Goal: Information Seeking & Learning: Learn about a topic

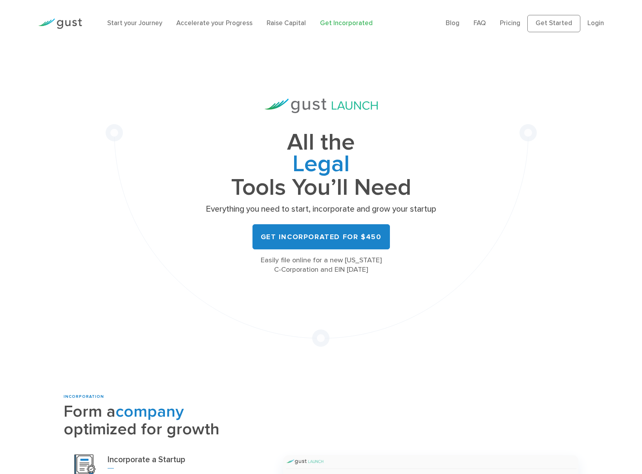
click at [68, 20] on img at bounding box center [60, 23] width 44 height 11
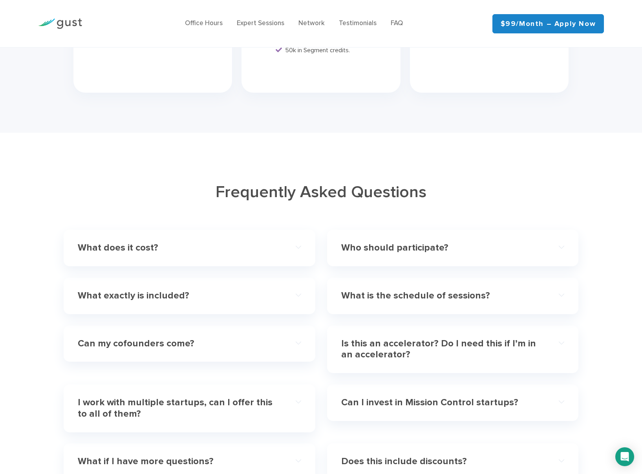
scroll to position [2146, 0]
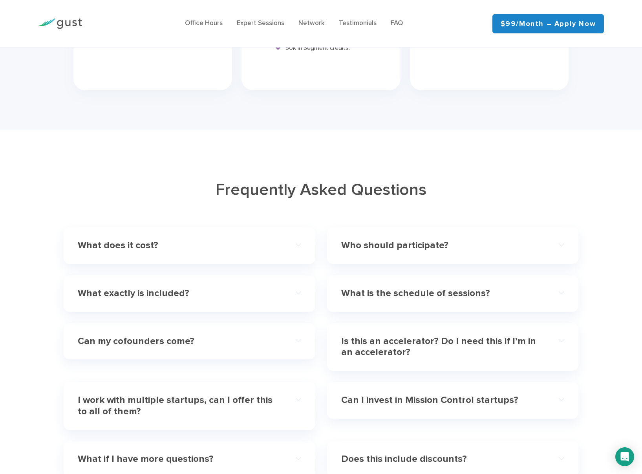
click at [103, 240] on h4 "What does it cost?" at bounding box center [178, 245] width 201 height 11
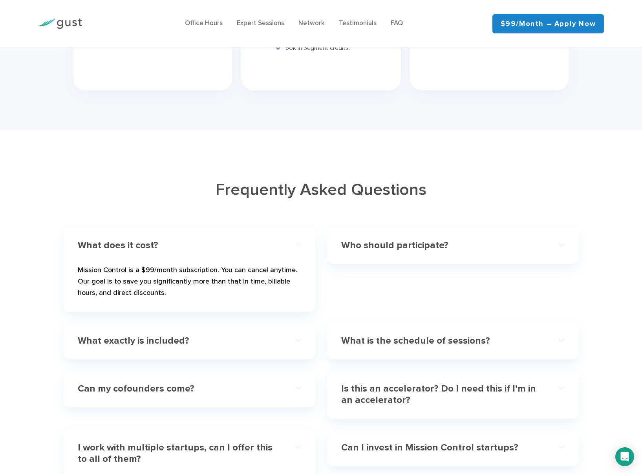
click at [366, 240] on h4 "Who should participate?" at bounding box center [441, 245] width 201 height 11
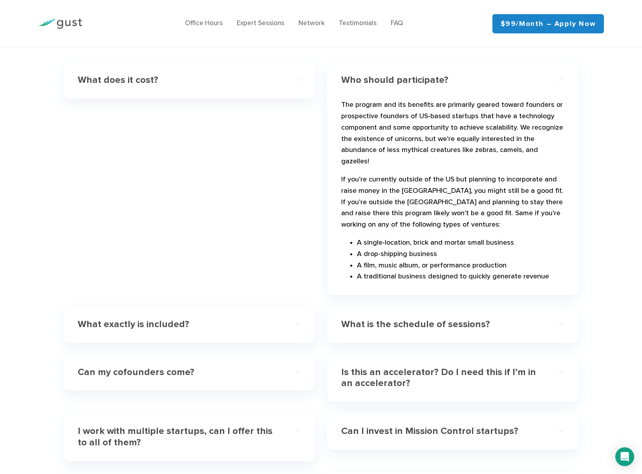
scroll to position [2313, 0]
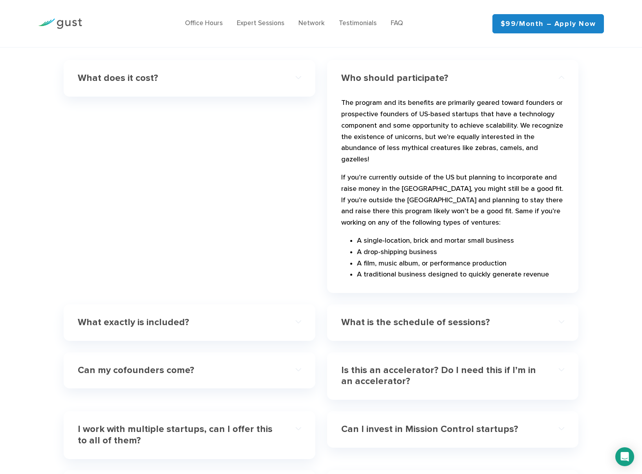
click at [153, 317] on h4 "What exactly is included?" at bounding box center [178, 322] width 201 height 11
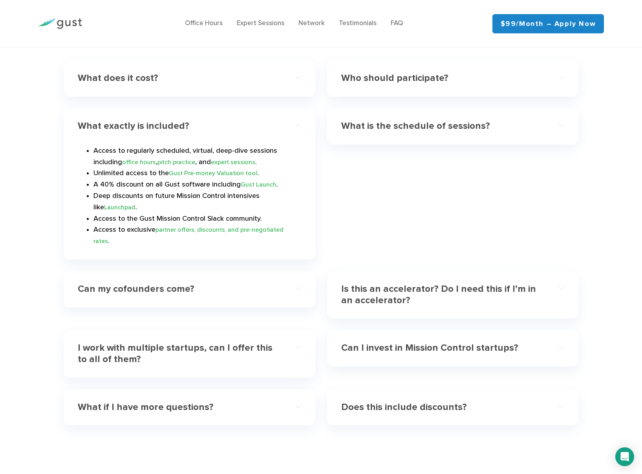
click at [172, 284] on h4 "Can my cofounders come?" at bounding box center [178, 289] width 201 height 11
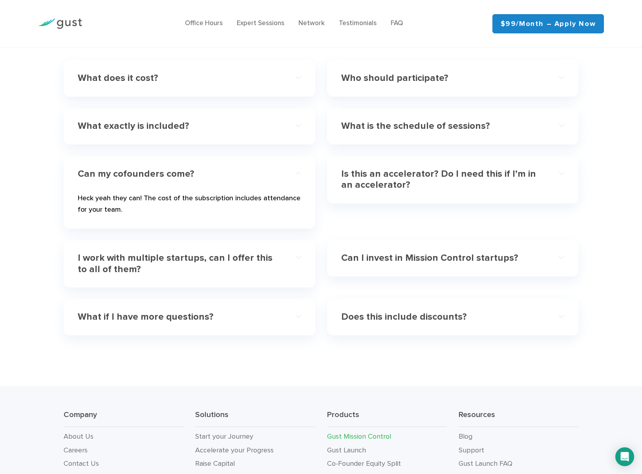
click at [363, 172] on h4 "Is this an accelerator? Do I need this if I’m in an accelerator?" at bounding box center [441, 179] width 201 height 23
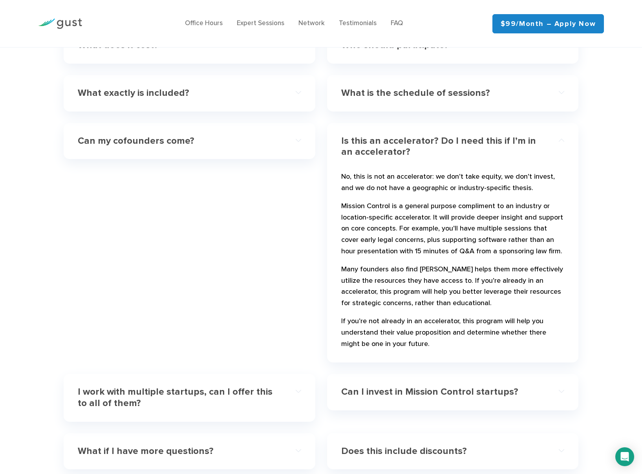
scroll to position [2351, 0]
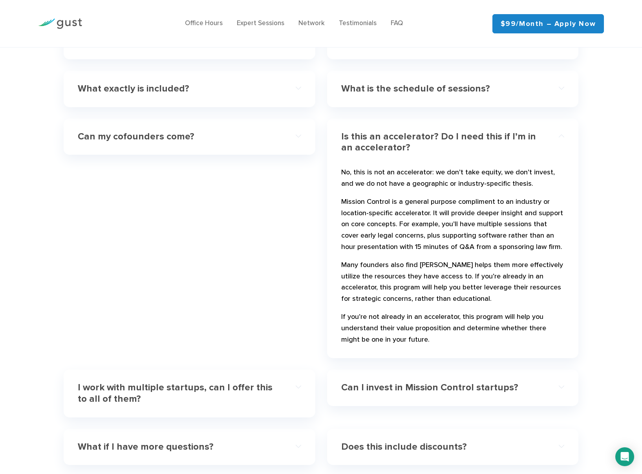
click at [184, 385] on h4 "I work with multiple startups, can I offer this to all of them?" at bounding box center [178, 393] width 201 height 23
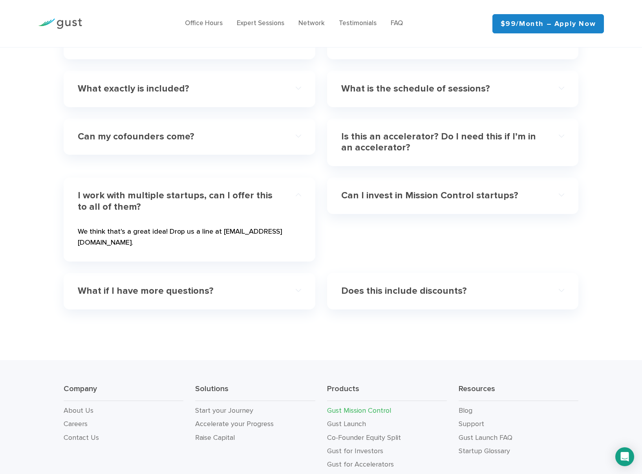
click at [388, 190] on h4 "Can I invest in Mission Control startups?" at bounding box center [441, 195] width 201 height 11
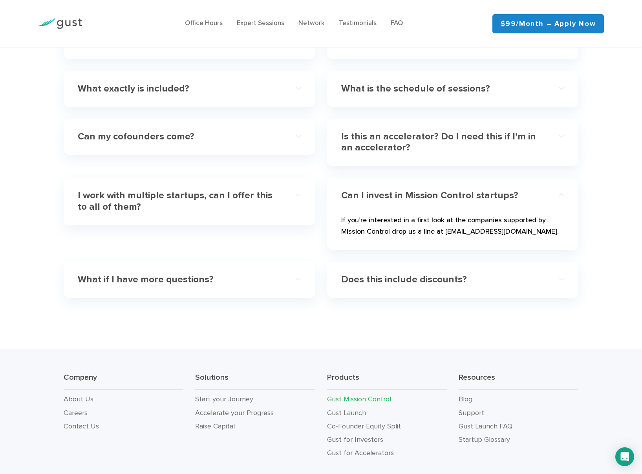
click at [337, 269] on div "Does this include discounts? Yep, in addition to 40% off on all Gust software y…" at bounding box center [452, 280] width 251 height 37
click at [360, 274] on h4 "Does this include discounts?" at bounding box center [441, 279] width 201 height 11
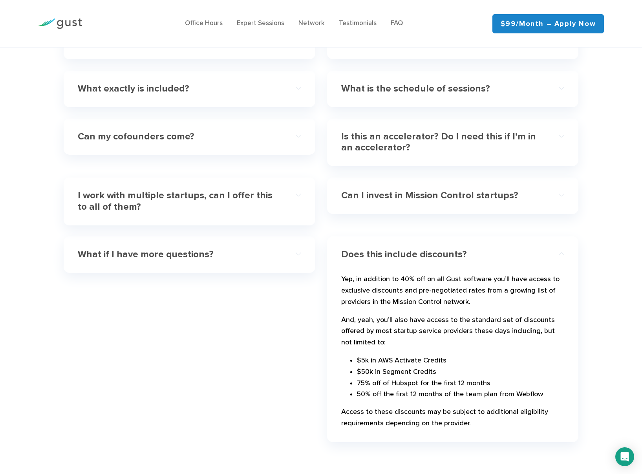
click at [195, 249] on h4 "What if I have more questions?" at bounding box center [178, 254] width 201 height 11
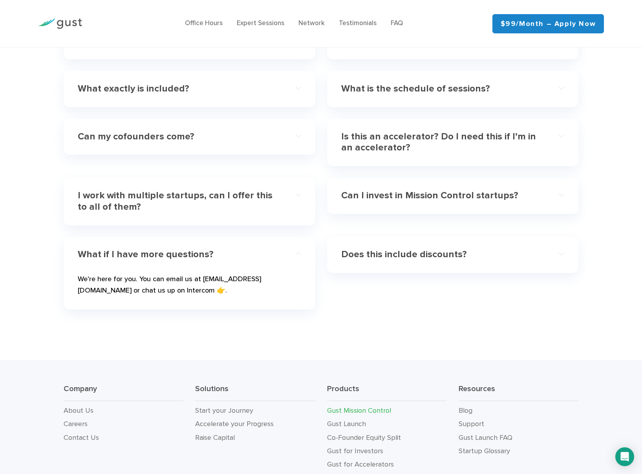
scroll to position [2406, 0]
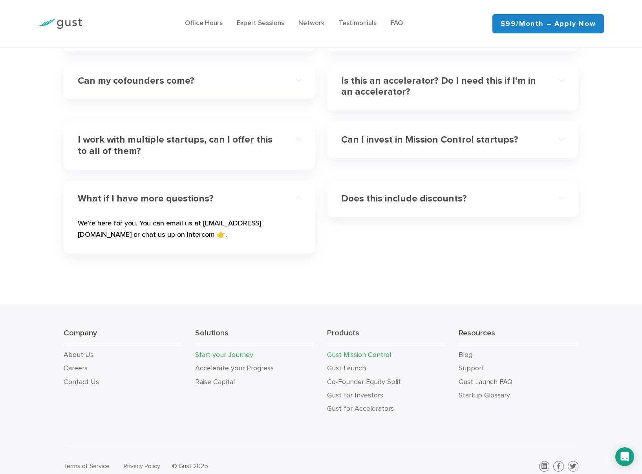
click at [229, 351] on link "Start your Journey" at bounding box center [224, 355] width 58 height 8
